Goal: Task Accomplishment & Management: Use online tool/utility

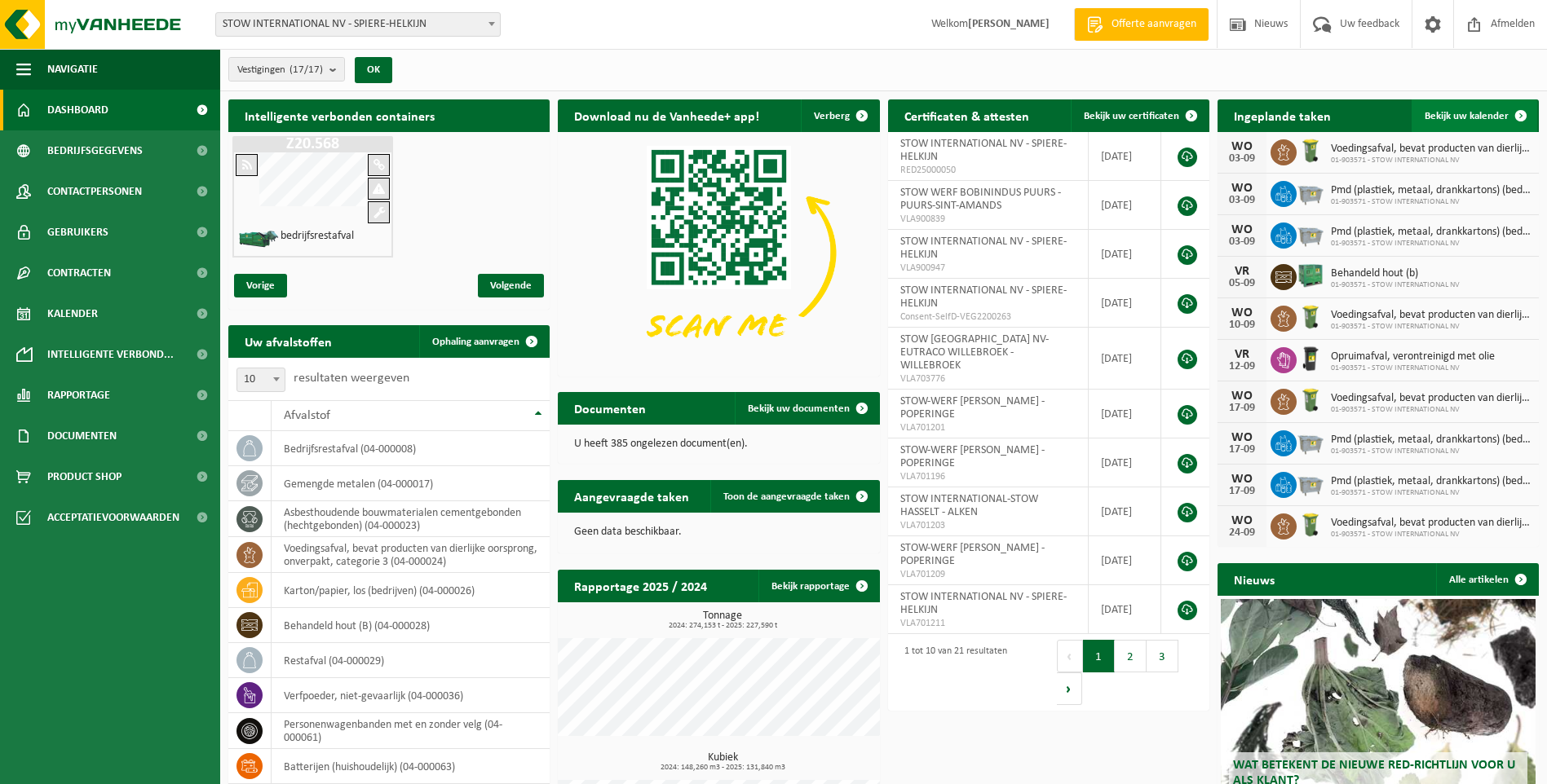
click at [1475, 116] on span "Bekijk uw kalender" at bounding box center [1466, 116] width 84 height 11
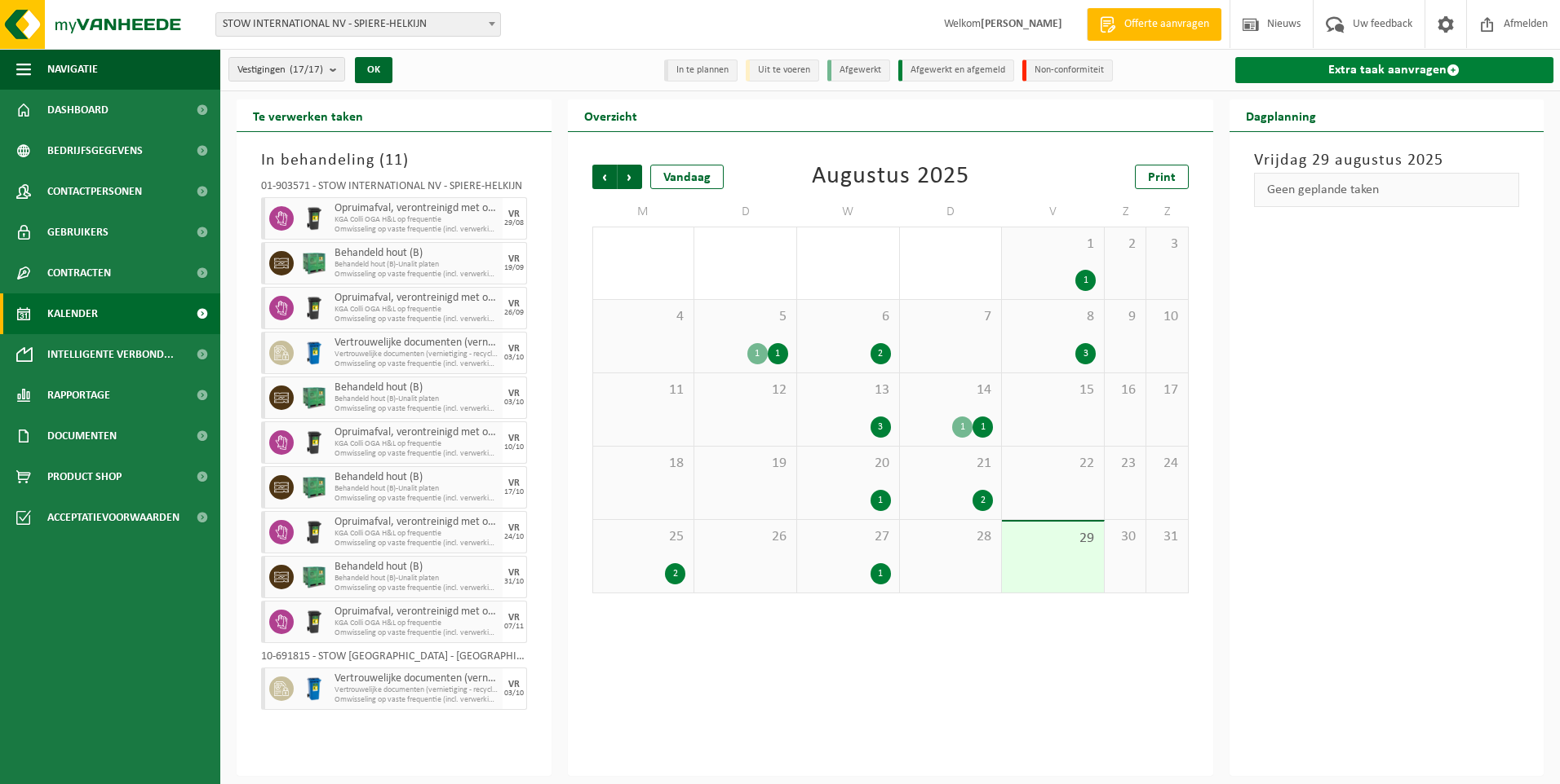
click at [1411, 65] on link "Extra taak aanvragen" at bounding box center [1395, 70] width 319 height 27
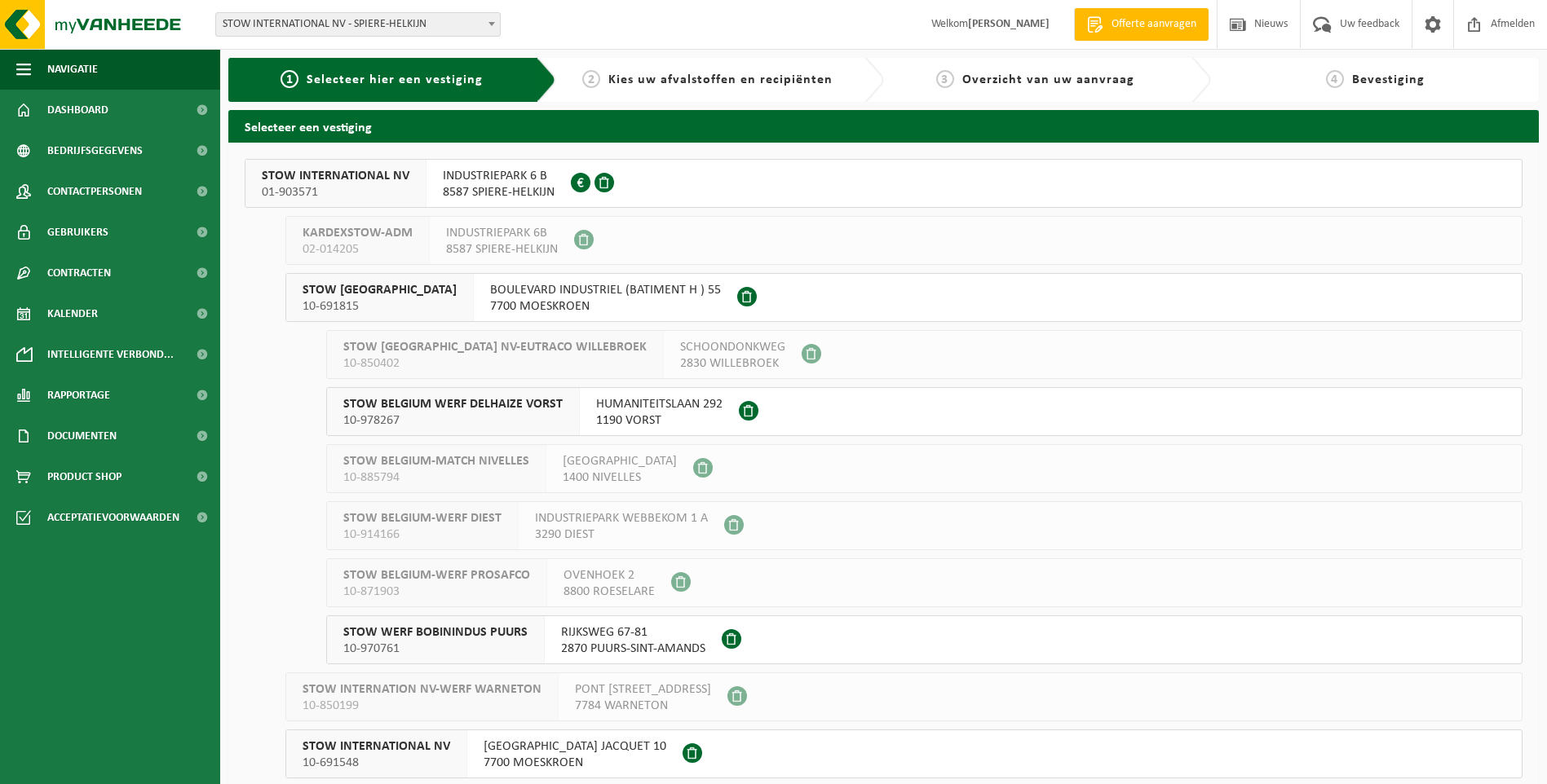
click at [329, 199] on span "01-903571" at bounding box center [335, 193] width 147 height 17
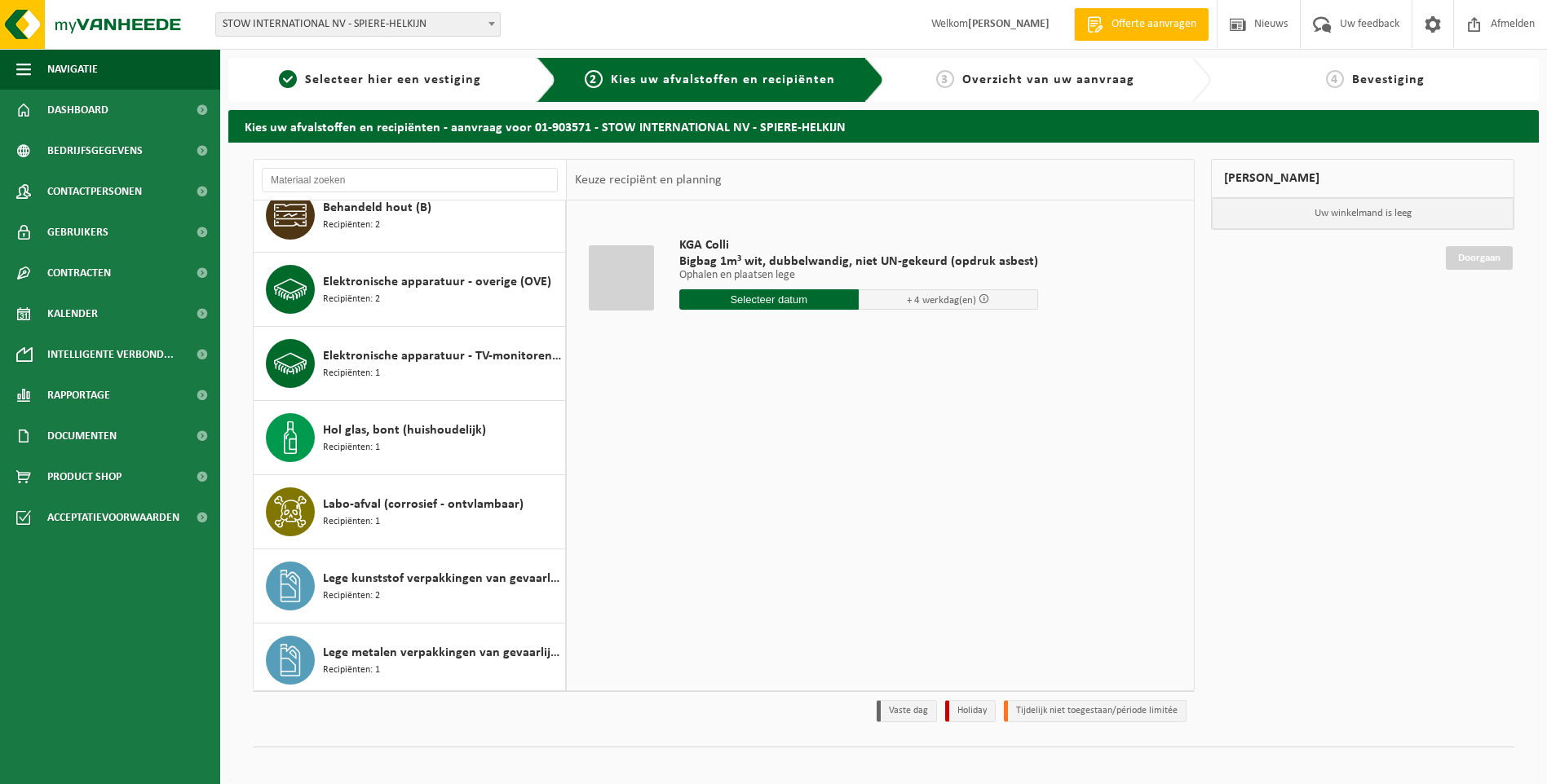
scroll to position [326, 0]
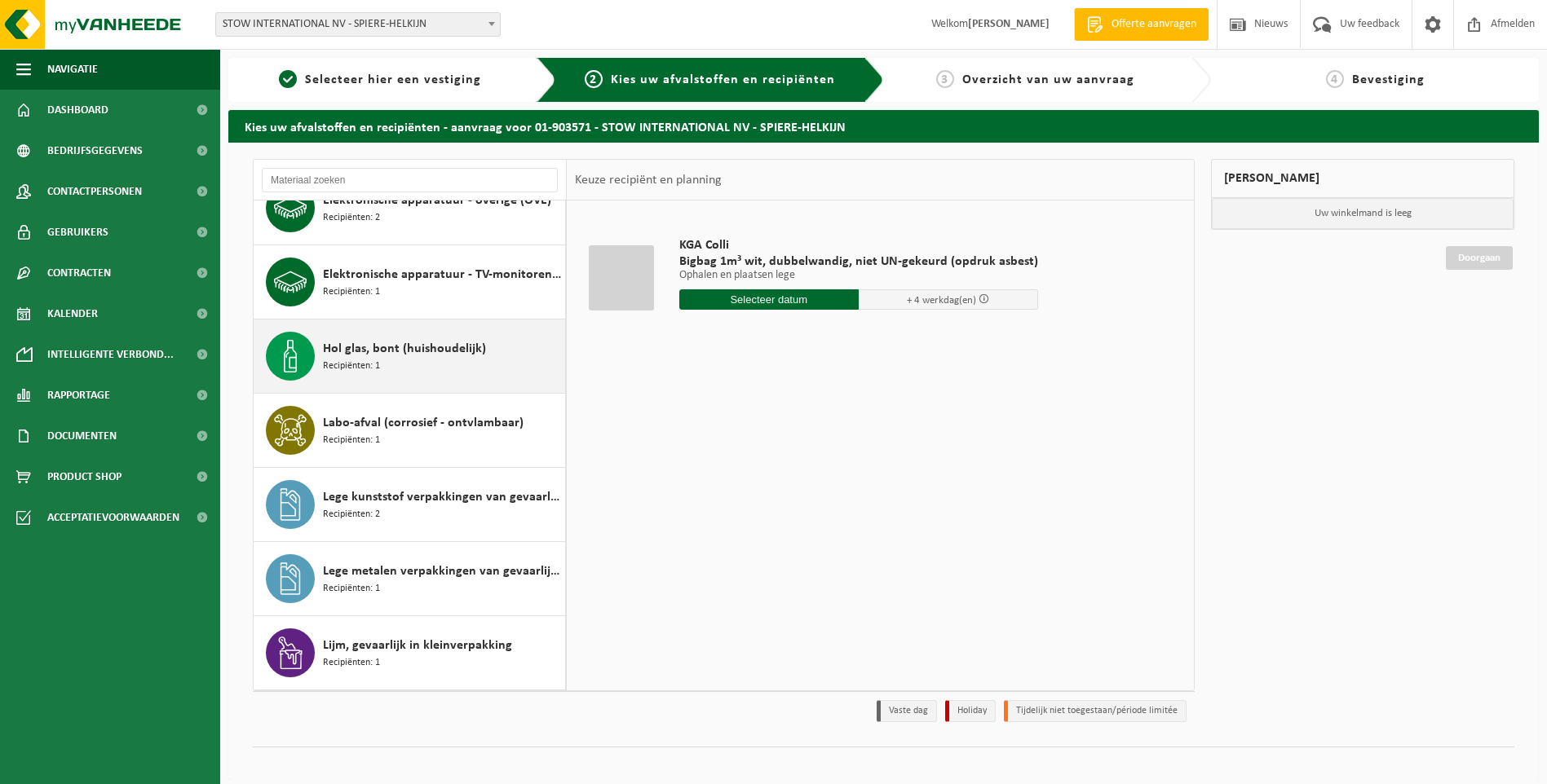
click at [403, 365] on div "Hol glas, bont (huishoudelijk) Recipiënten: 1" at bounding box center [442, 357] width 238 height 49
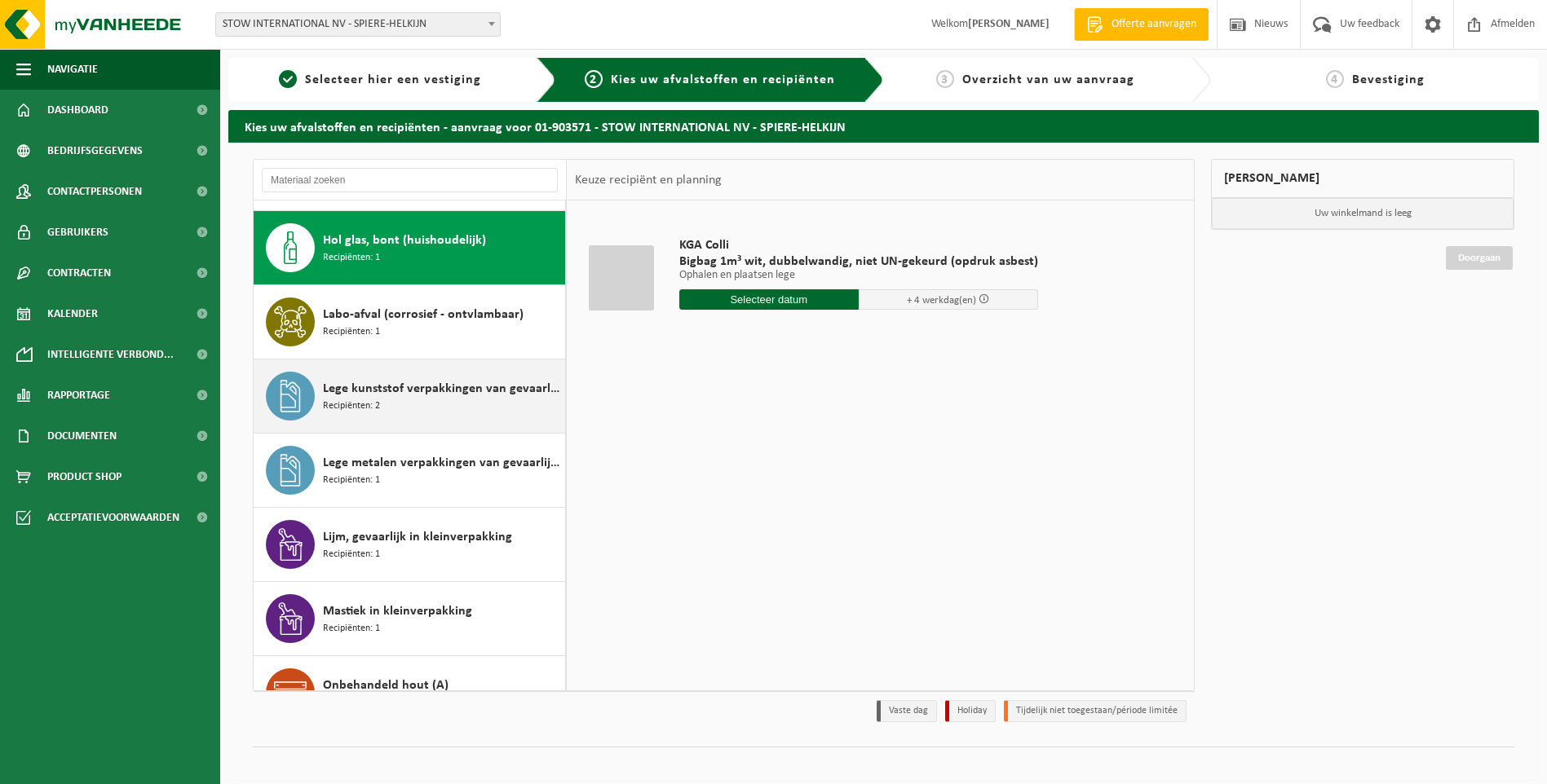
scroll to position [445, 0]
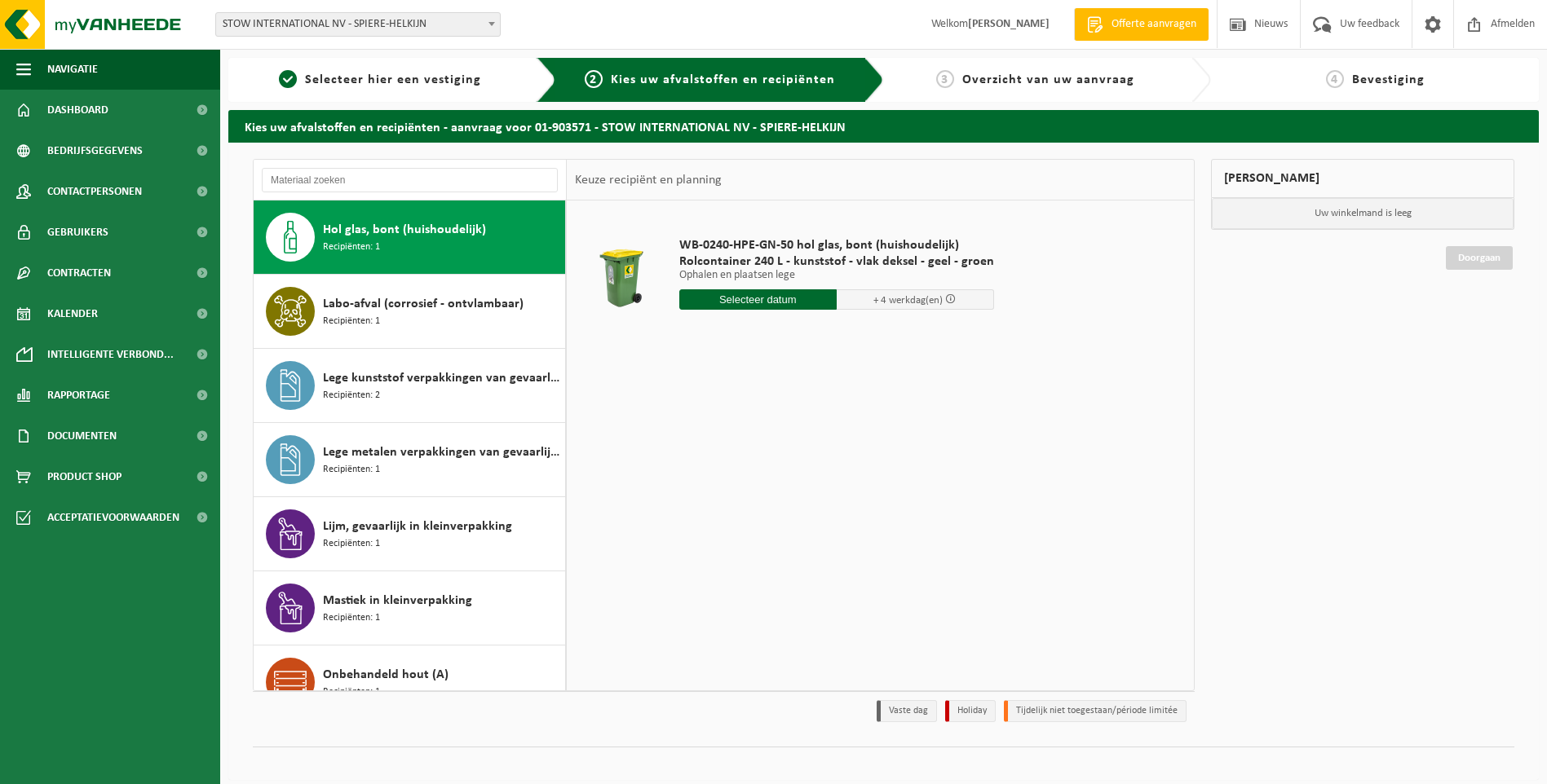
click at [754, 301] on input "text" at bounding box center [758, 300] width 157 height 21
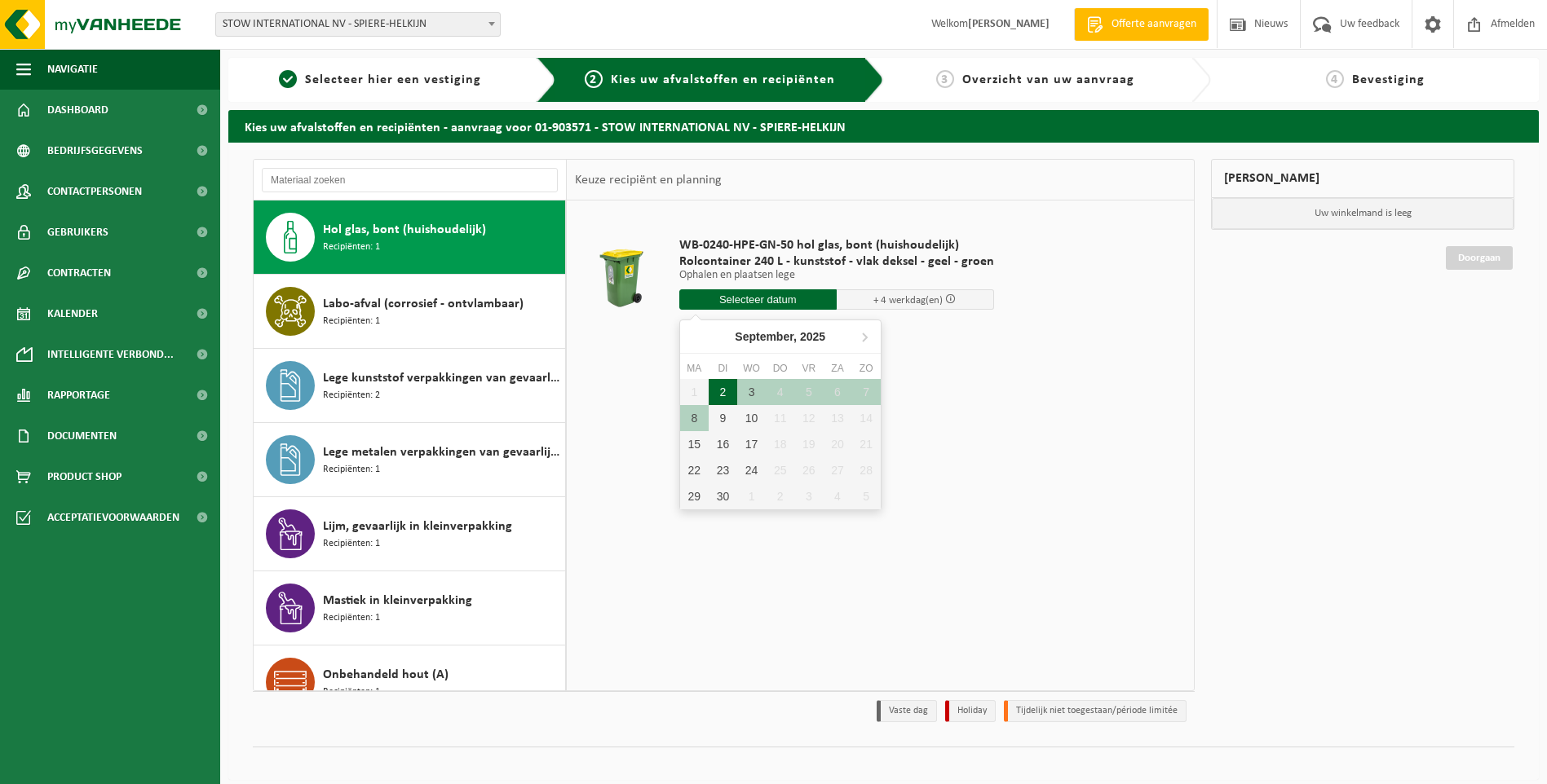
click at [724, 397] on div "2" at bounding box center [722, 392] width 29 height 27
type input "Van 2025-09-02"
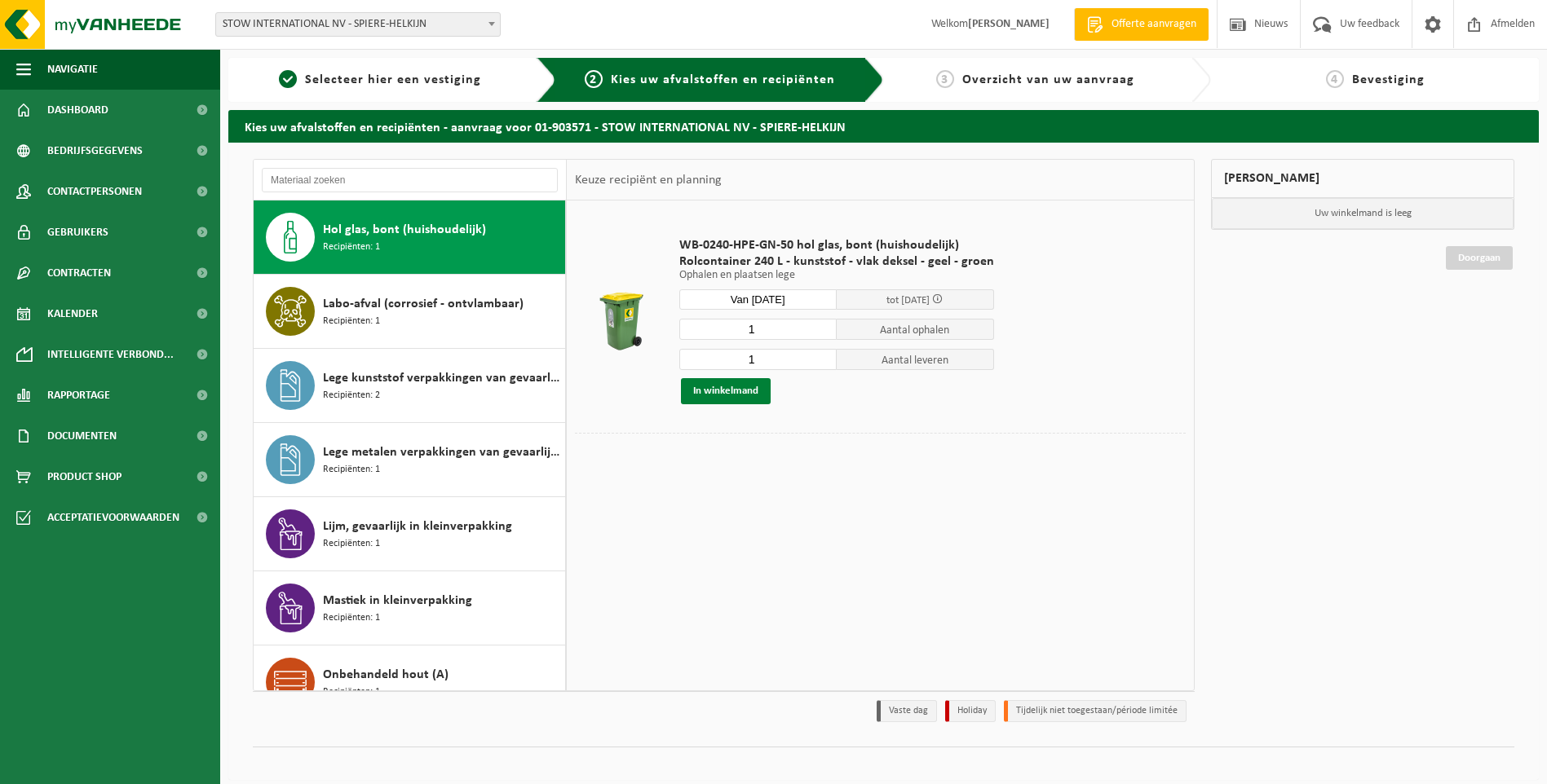
click at [722, 391] on button "In winkelmand" at bounding box center [725, 391] width 89 height 27
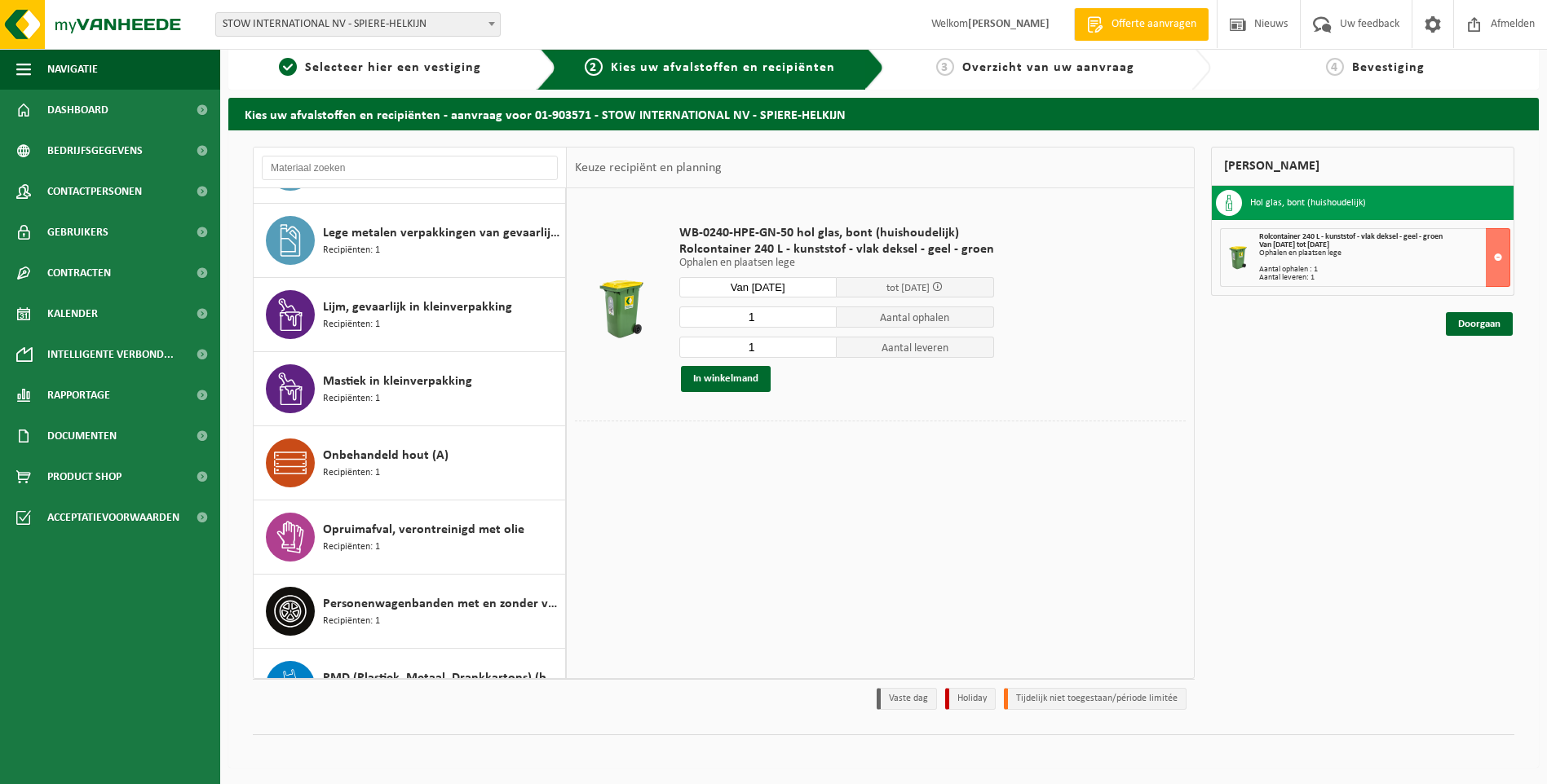
scroll to position [571, 0]
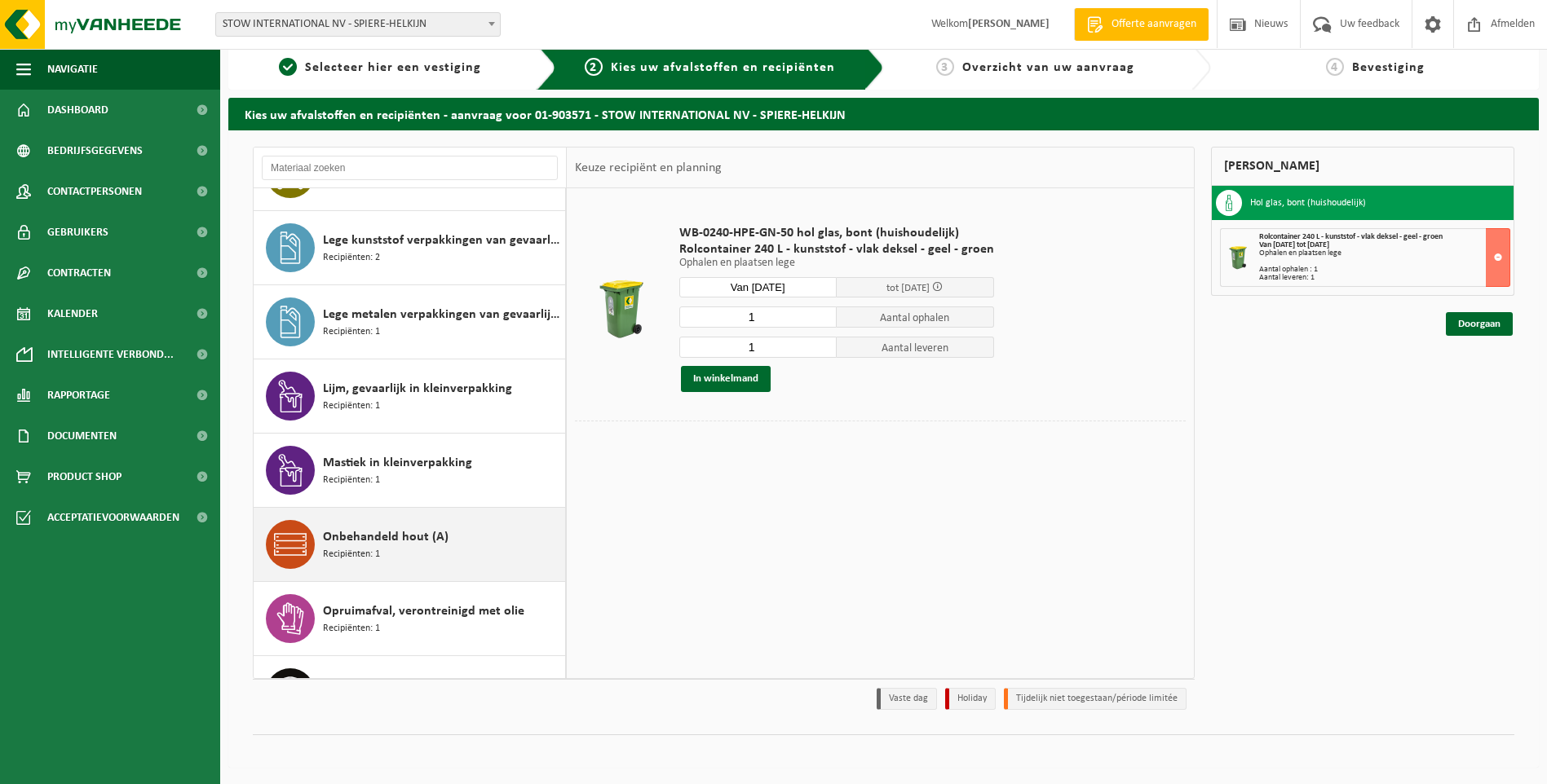
click at [353, 526] on div "Onbehandeld hout (A) Recipiënten: 1" at bounding box center [442, 545] width 238 height 49
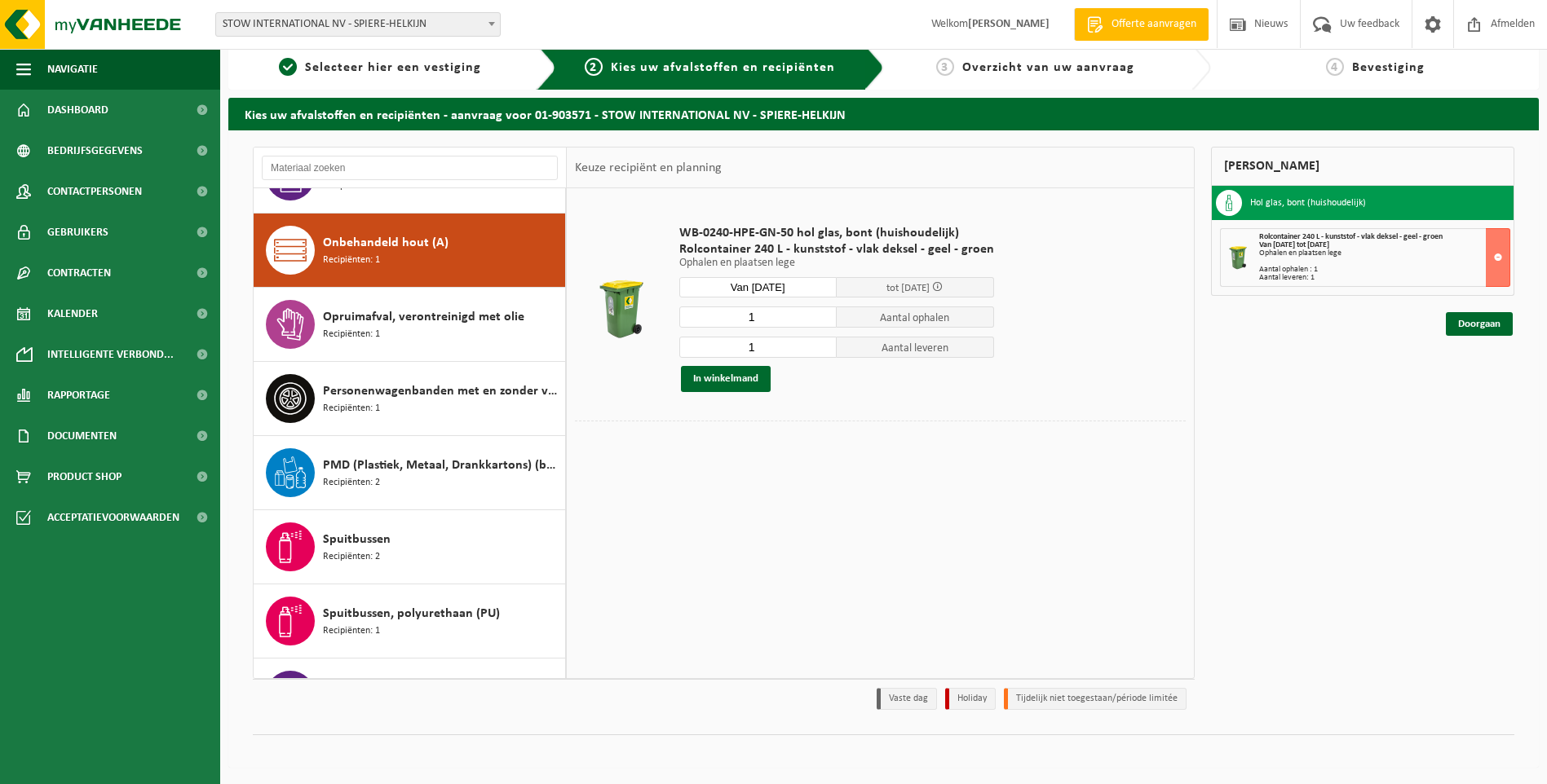
scroll to position [890, 0]
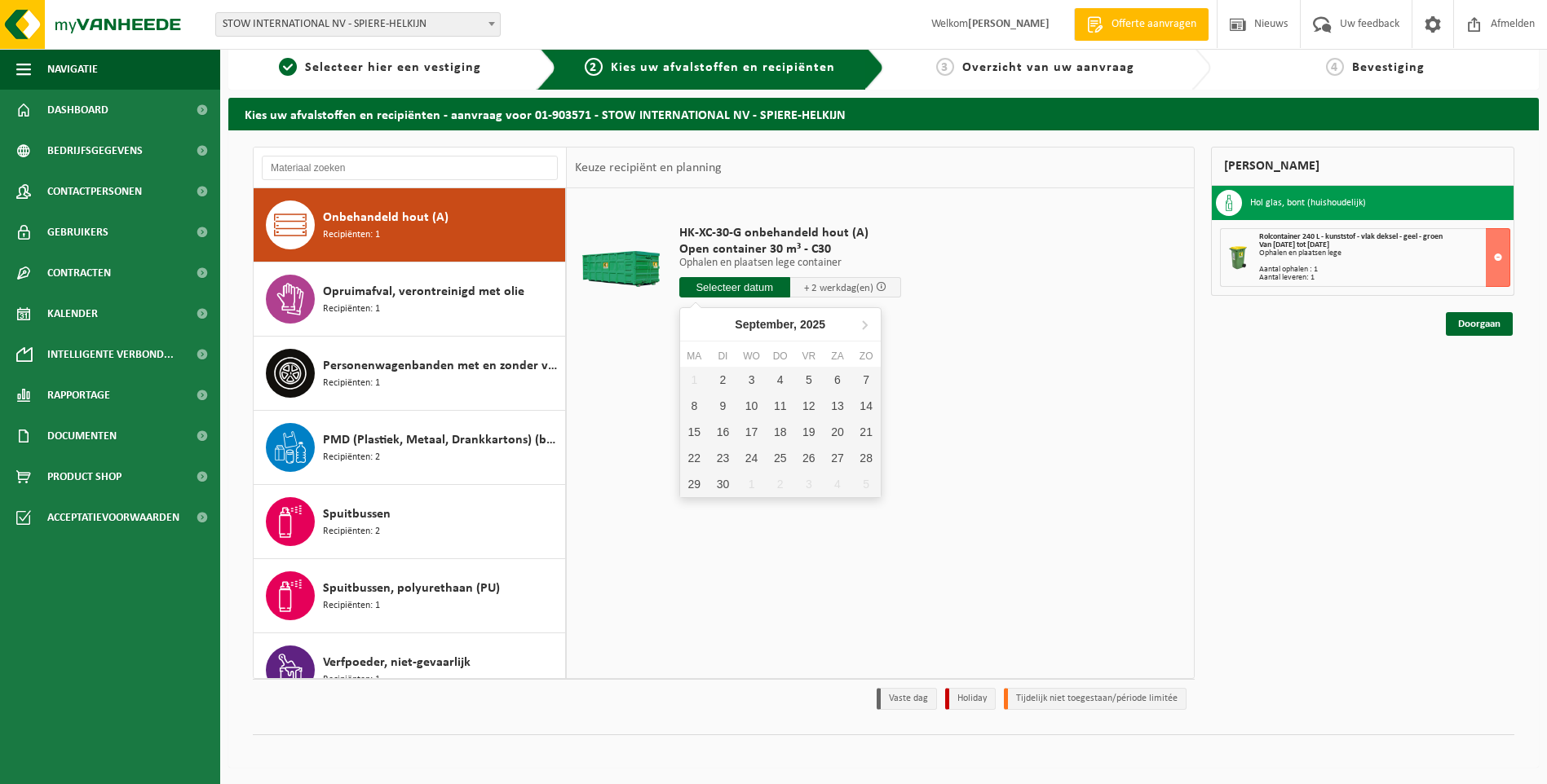
click at [726, 283] on input "text" at bounding box center [734, 287] width 111 height 21
click at [722, 387] on div "2" at bounding box center [722, 379] width 29 height 27
type input "Van 2025-09-02"
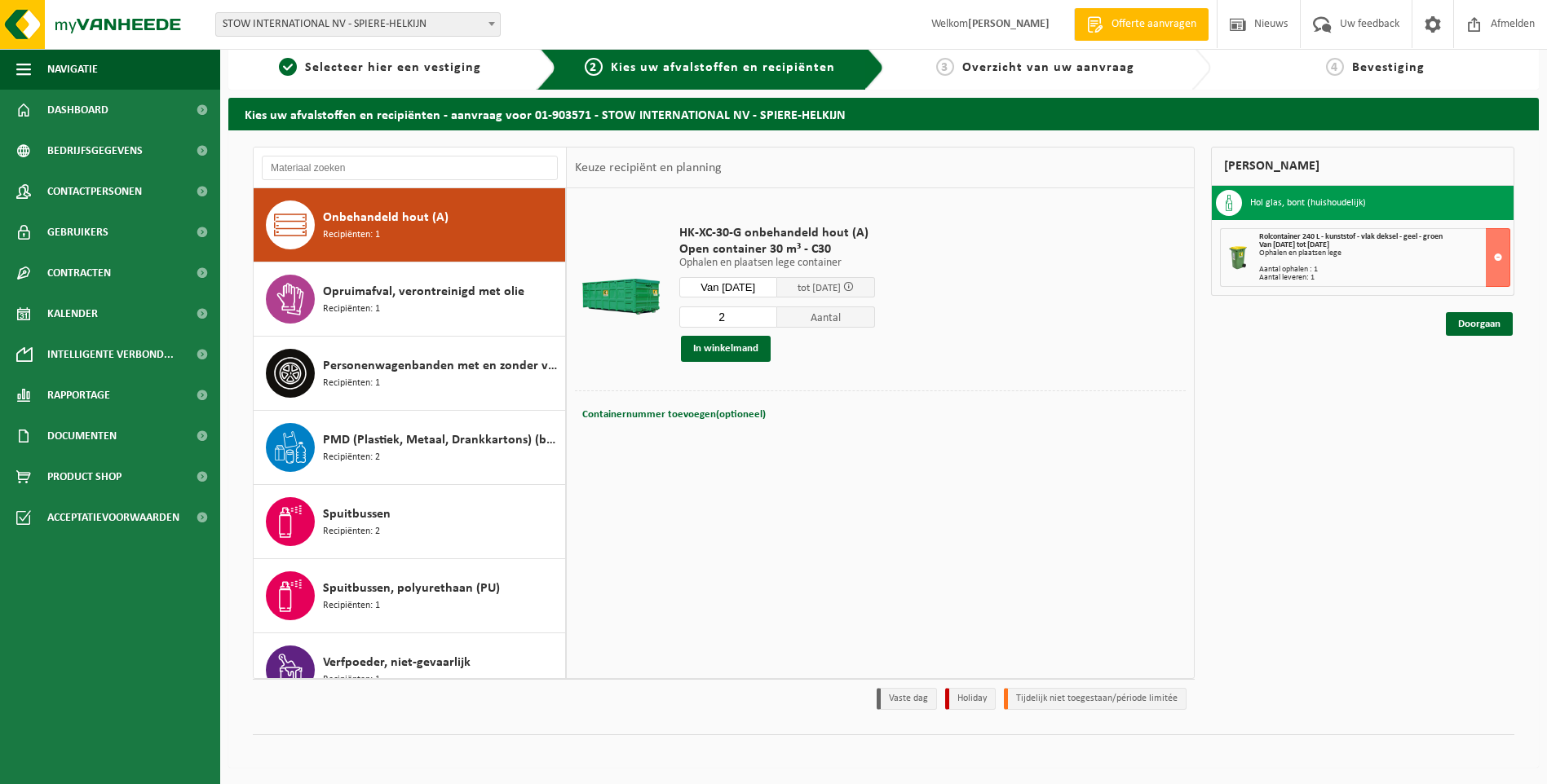
type input "2"
click at [777, 314] on input "2" at bounding box center [728, 317] width 98 height 22
click at [745, 350] on button "In winkelmand" at bounding box center [725, 349] width 89 height 27
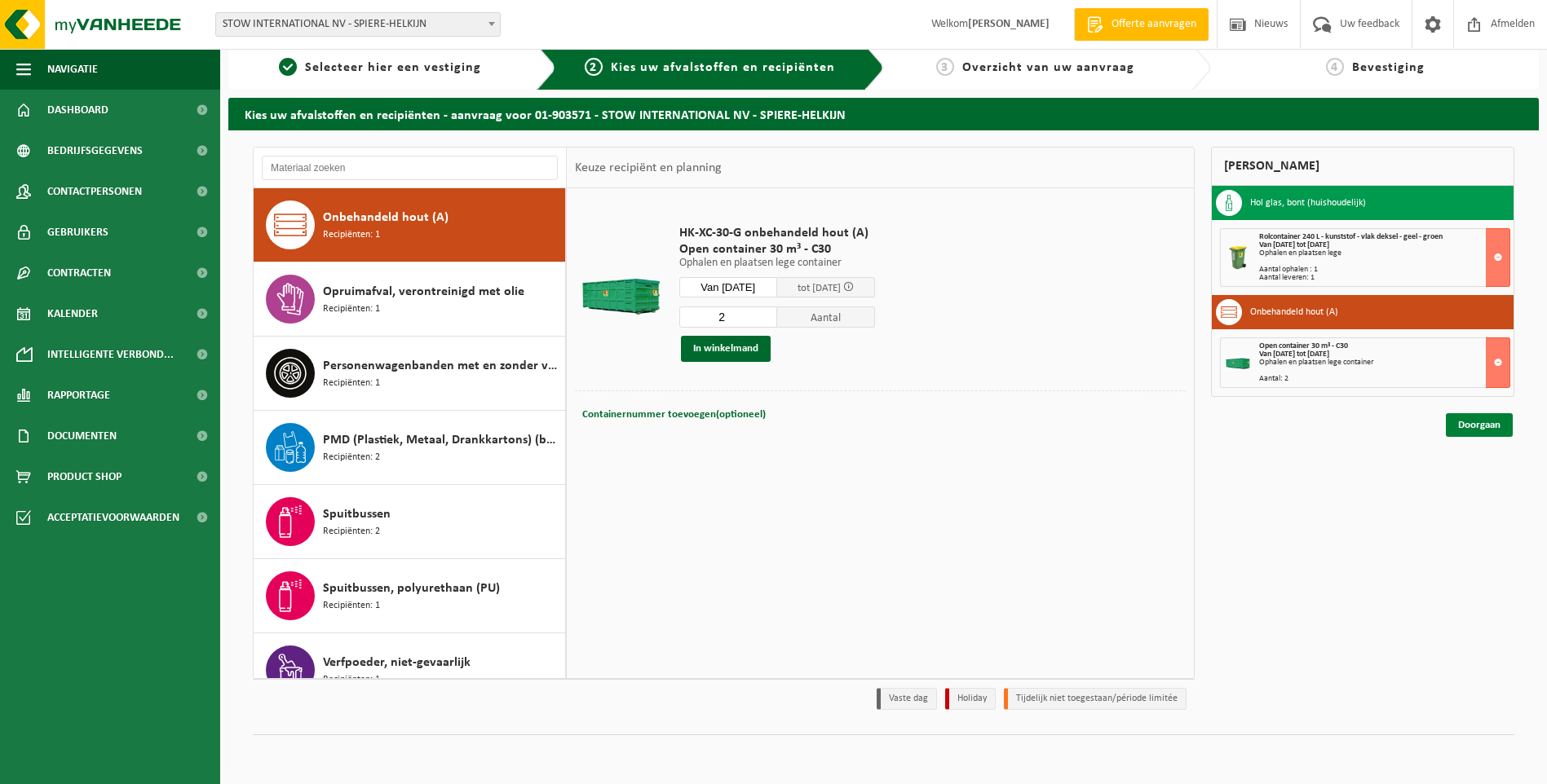
click at [1474, 428] on link "Doorgaan" at bounding box center [1480, 425] width 67 height 24
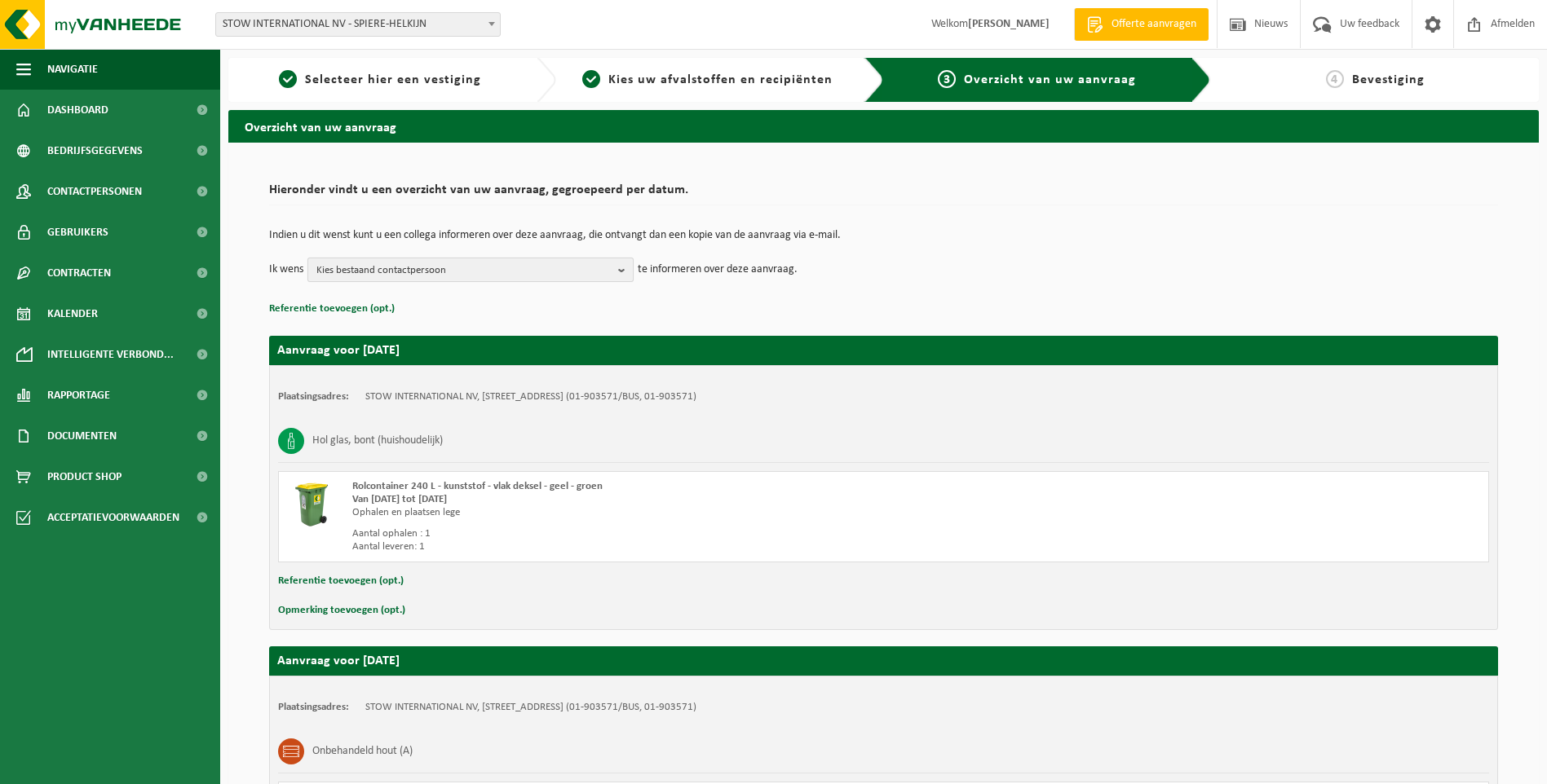
click at [623, 270] on b "button" at bounding box center [625, 269] width 15 height 23
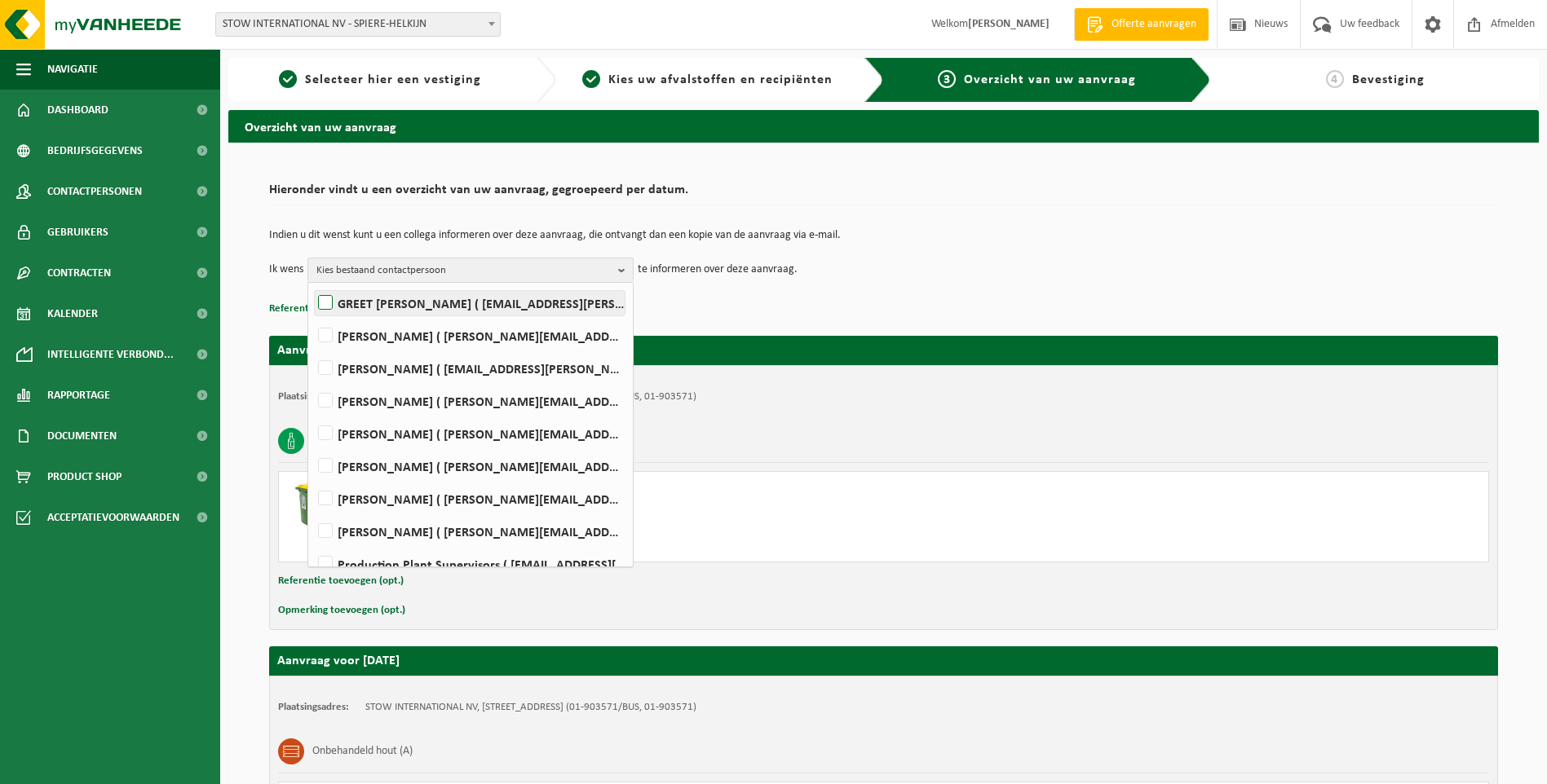
scroll to position [245, 0]
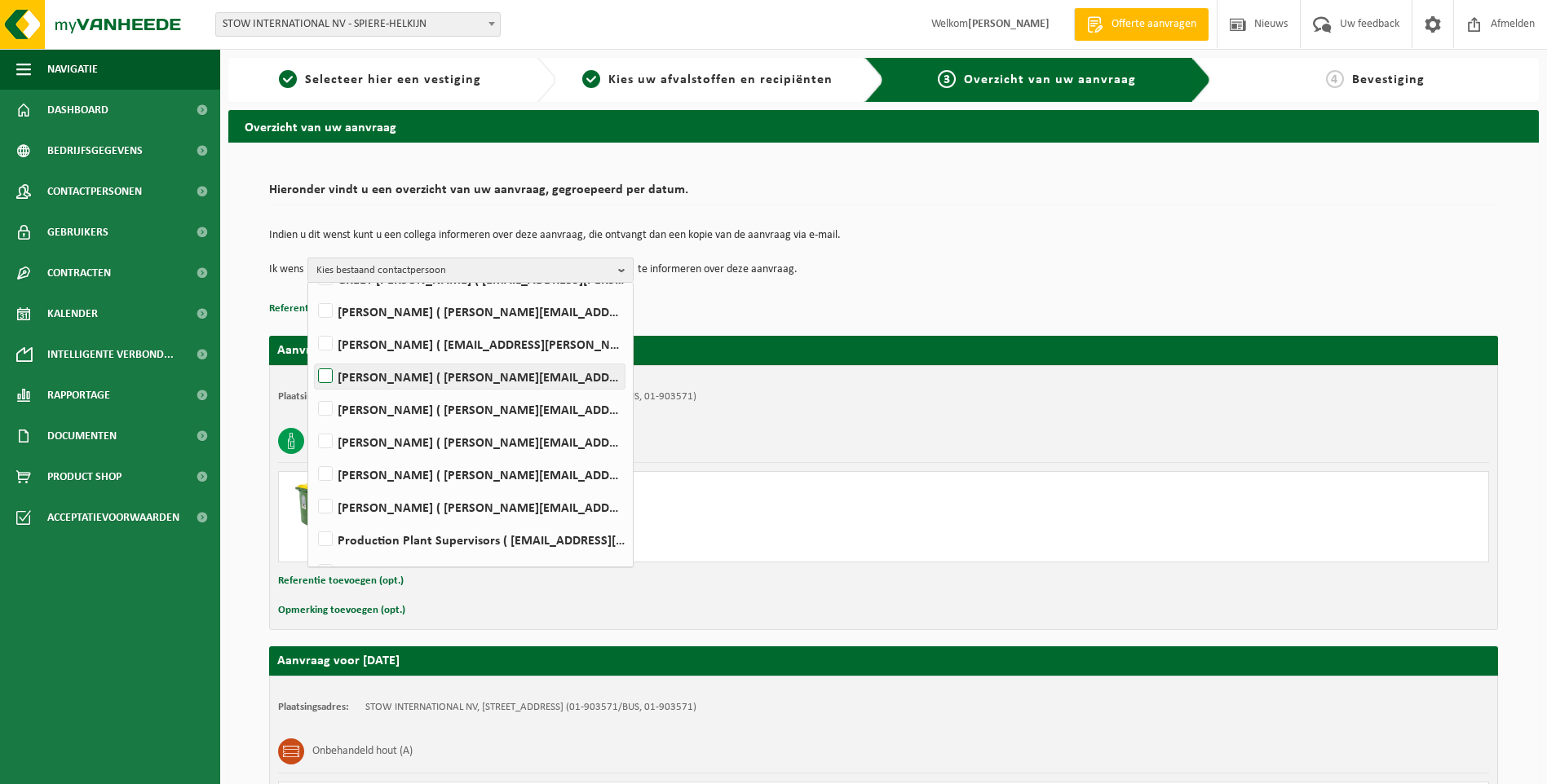
click at [326, 378] on label "Philippe Grabarczyk ( philippe.grabarczyk@stow-group.com )" at bounding box center [469, 376] width 310 height 25
click at [313, 357] on input "Philippe Grabarczyk ( philippe.grabarczyk@stow-group.com )" at bounding box center [312, 356] width 1 height 1
checkbox input "true"
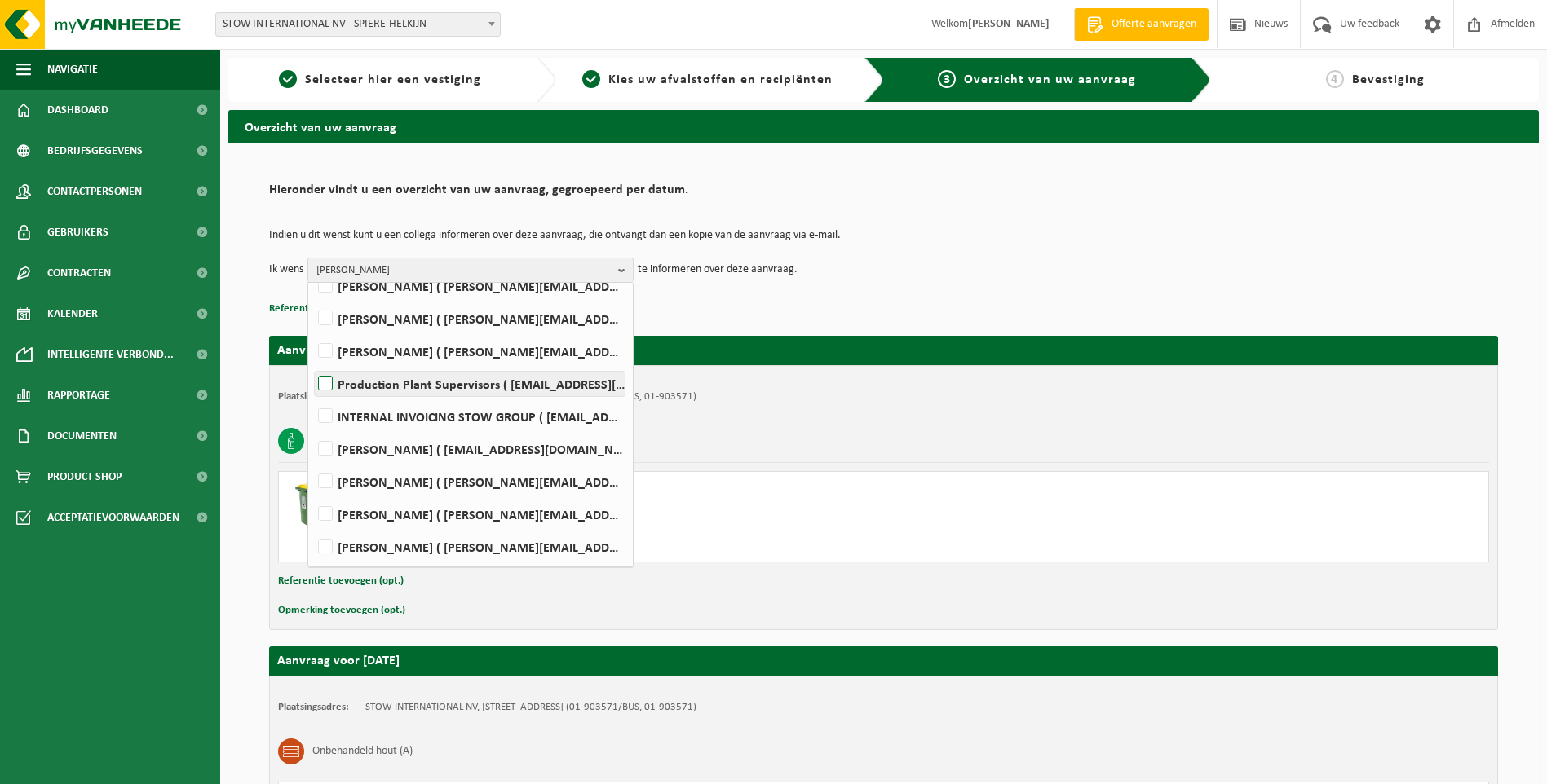
click at [329, 385] on label "Production Plant Supervisors ( plantsupervisors@stow-group.com )" at bounding box center [469, 383] width 310 height 25
click at [313, 364] on input "Production Plant Supervisors ( plantsupervisors@stow-group.com )" at bounding box center [312, 363] width 1 height 1
checkbox input "true"
click at [1032, 266] on td "Ik wens Philippe Grabarczyk, Production Plant Supervisors Alles selecteren Alle…" at bounding box center [884, 269] width 1230 height 25
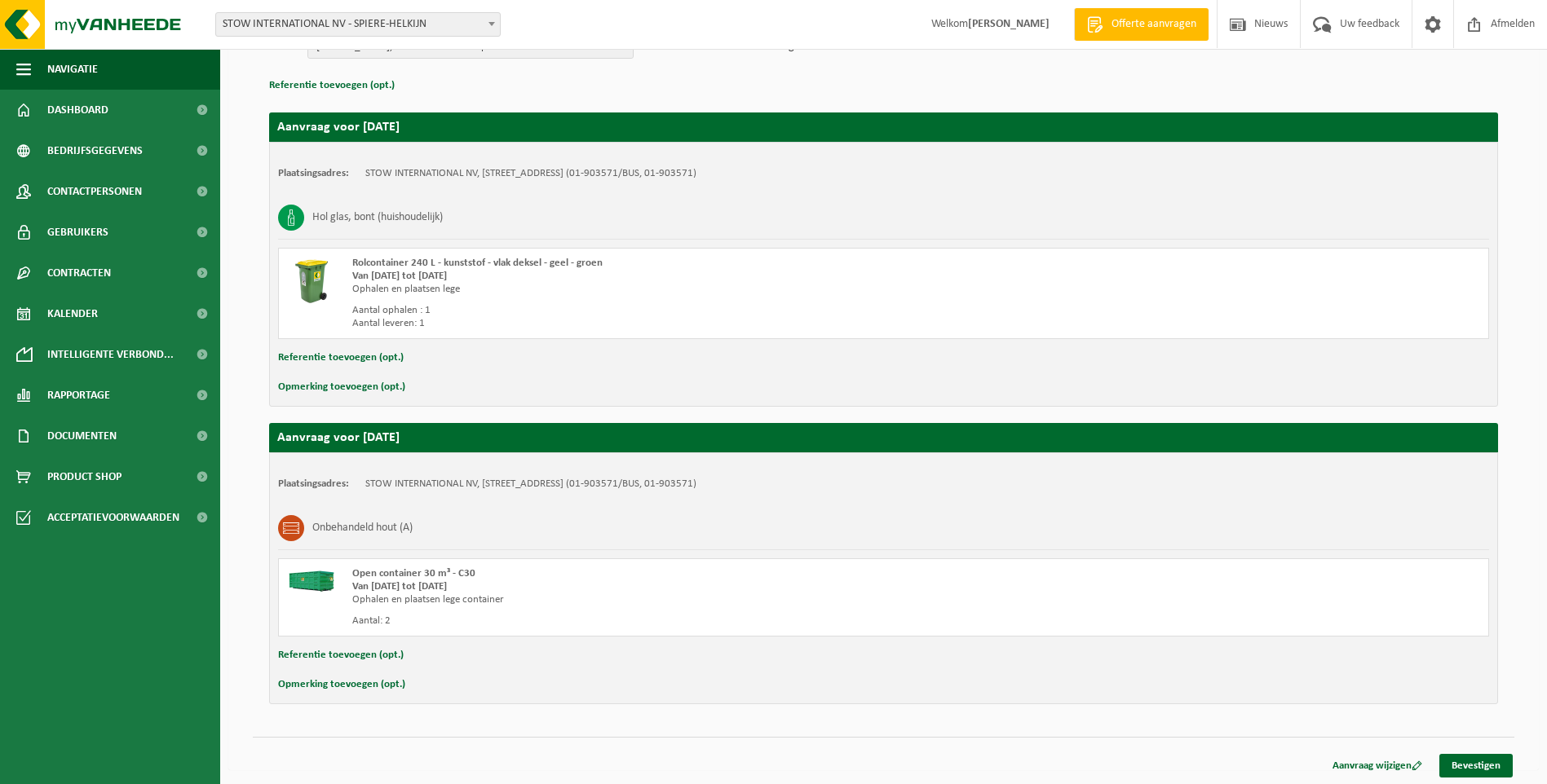
scroll to position [226, 0]
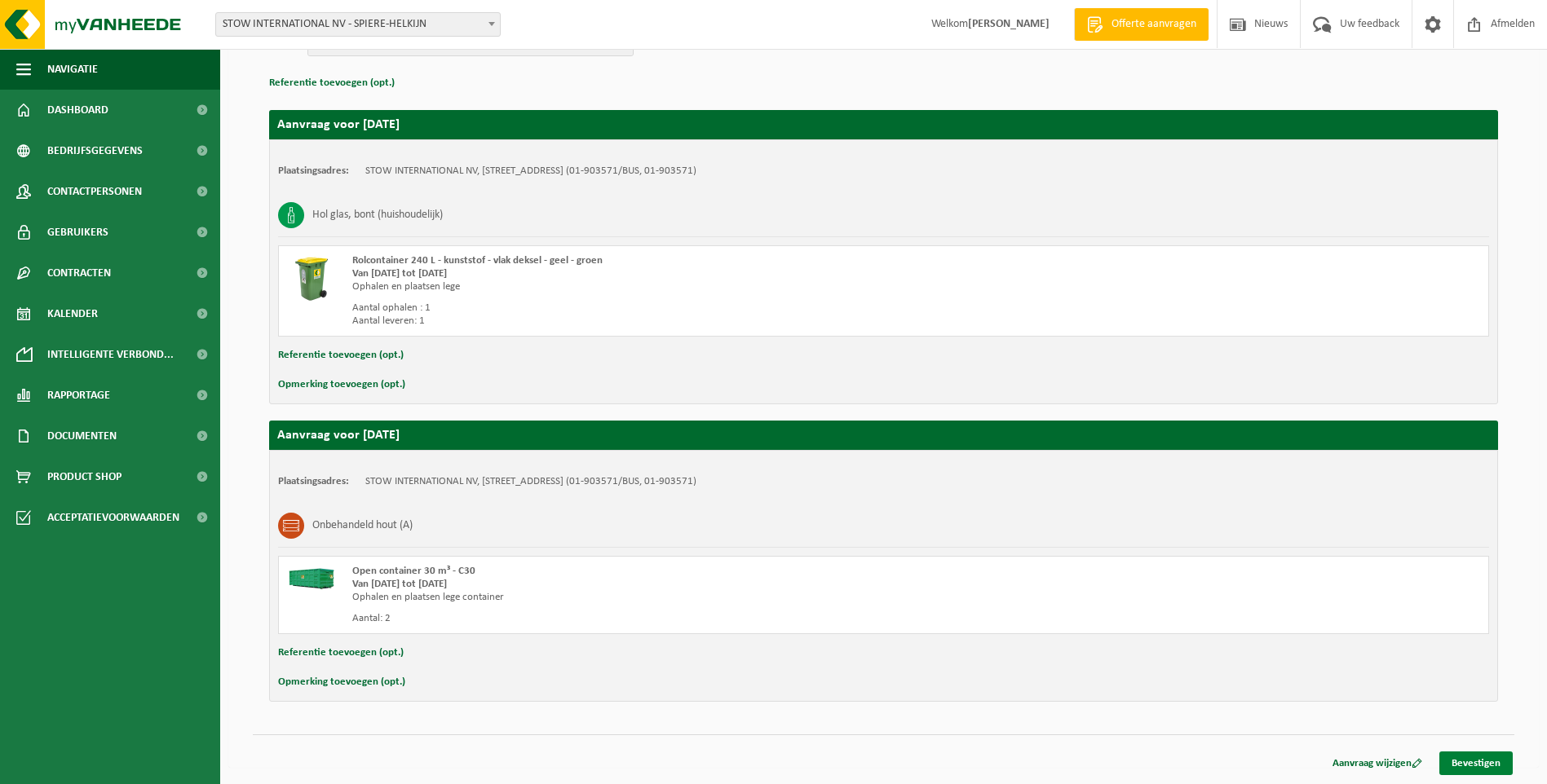
click at [1483, 763] on link "Bevestigen" at bounding box center [1476, 763] width 74 height 24
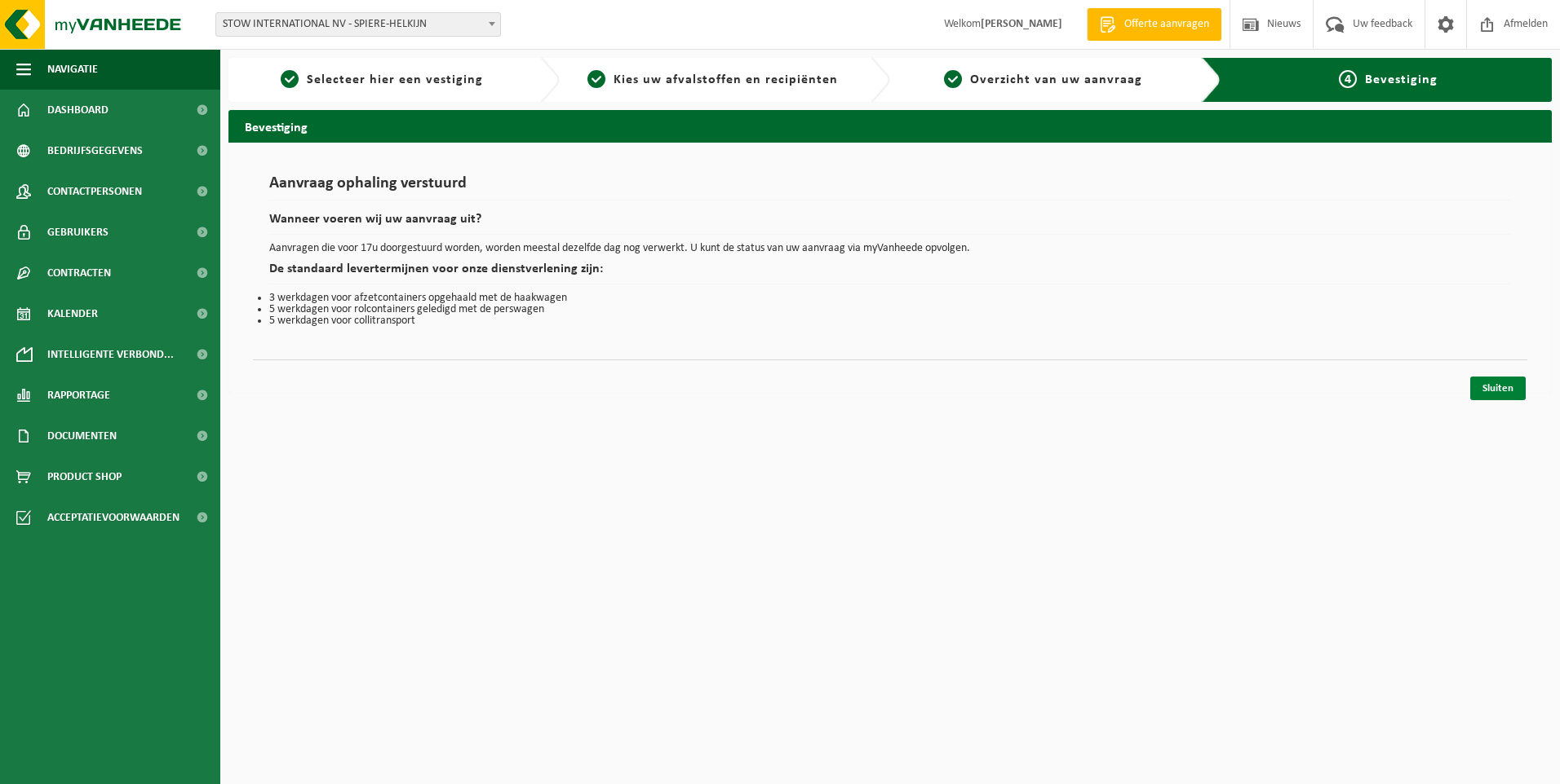
click at [1500, 385] on link "Sluiten" at bounding box center [1498, 388] width 55 height 24
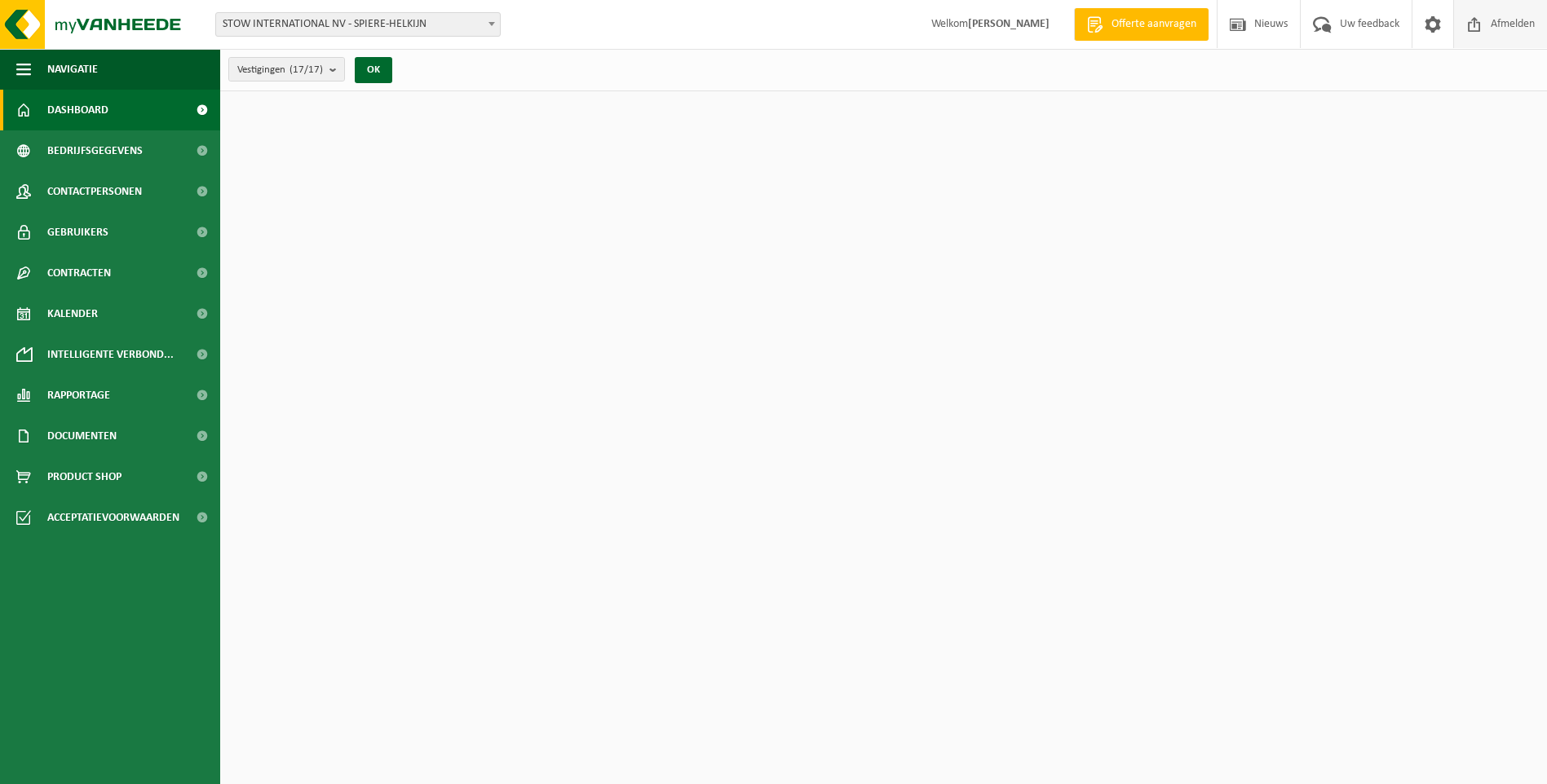
click at [1507, 22] on span "Afmelden" at bounding box center [1513, 24] width 52 height 48
